Goal: Navigation & Orientation: Find specific page/section

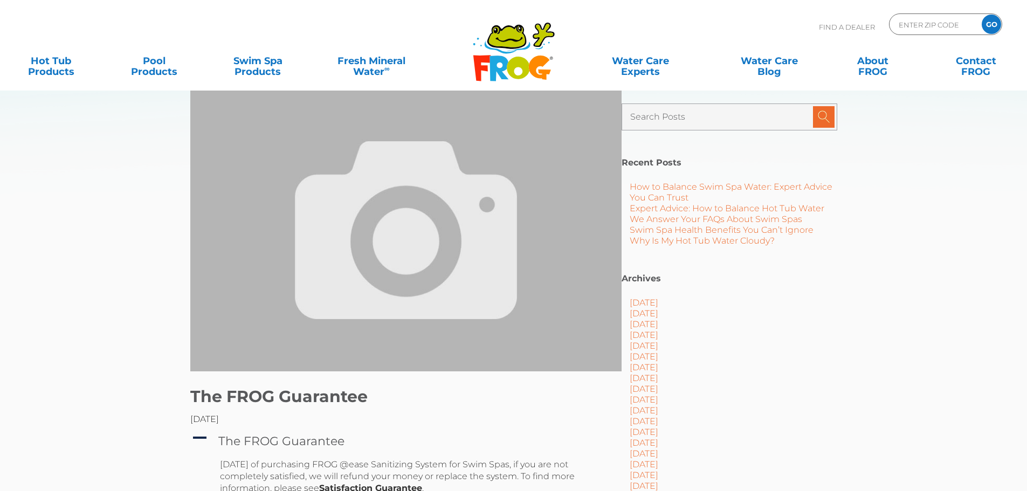
click at [828, 28] on p "Find A Dealer" at bounding box center [847, 26] width 56 height 27
click at [519, 67] on icon at bounding box center [518, 68] width 23 height 23
click at [496, 49] on icon at bounding box center [507, 46] width 46 height 13
